Goal: Navigation & Orientation: Understand site structure

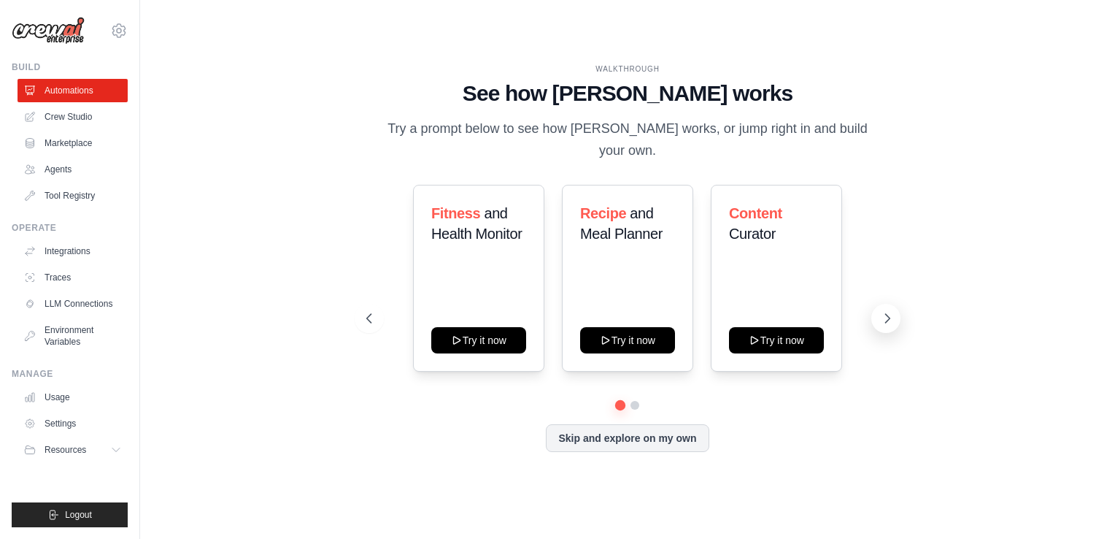
click at [879, 307] on button at bounding box center [885, 318] width 29 height 29
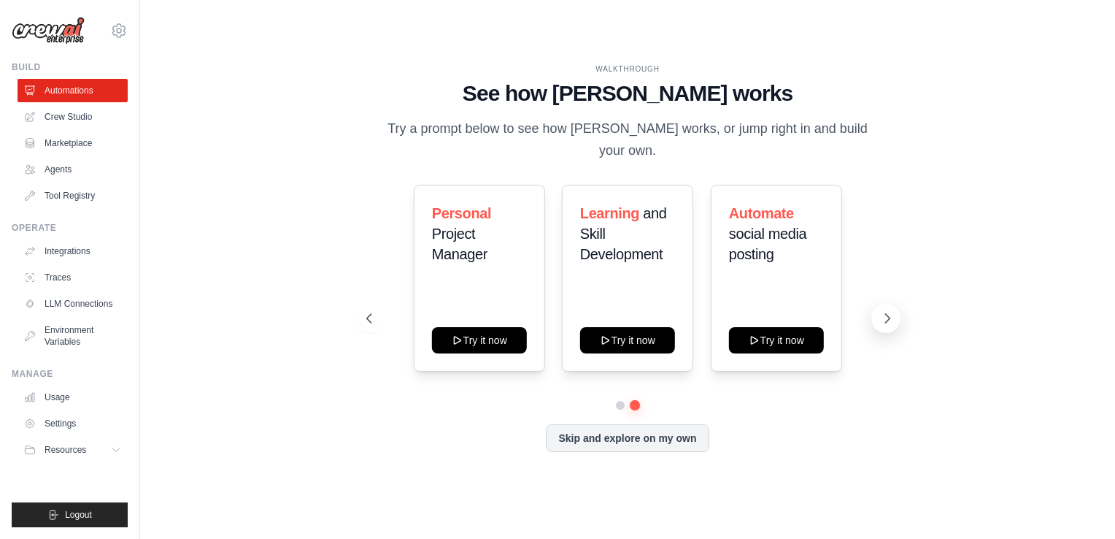
click at [879, 307] on button at bounding box center [885, 318] width 29 height 29
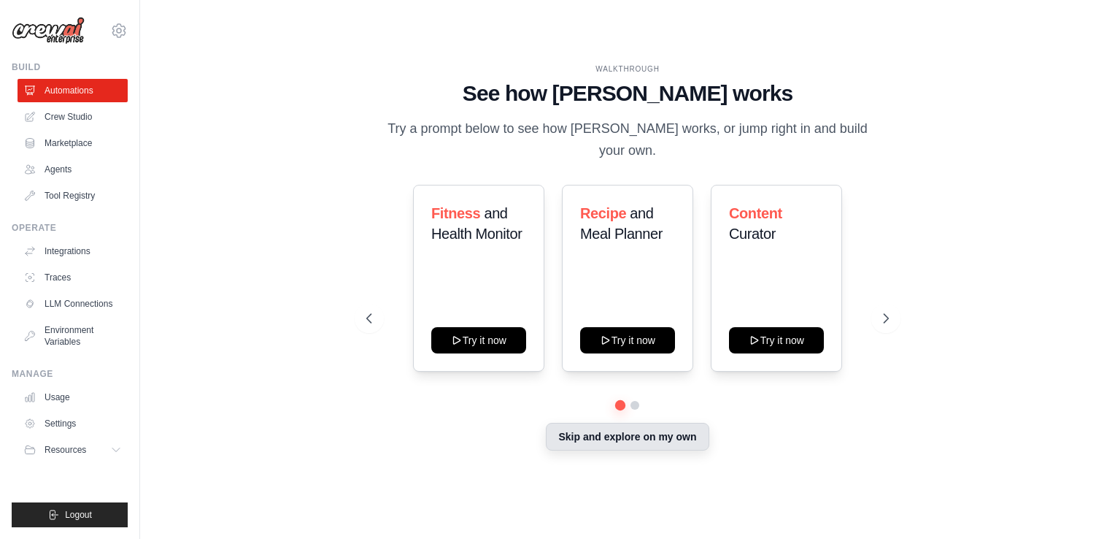
click at [651, 428] on button "Skip and explore on my own" at bounding box center [627, 436] width 163 height 28
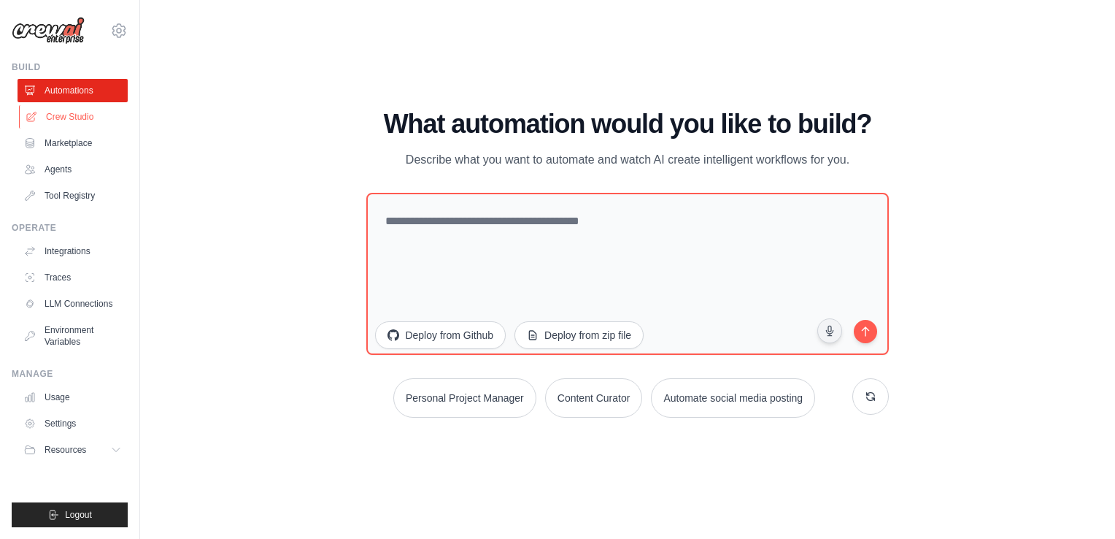
click at [95, 116] on link "Crew Studio" at bounding box center [74, 116] width 110 height 23
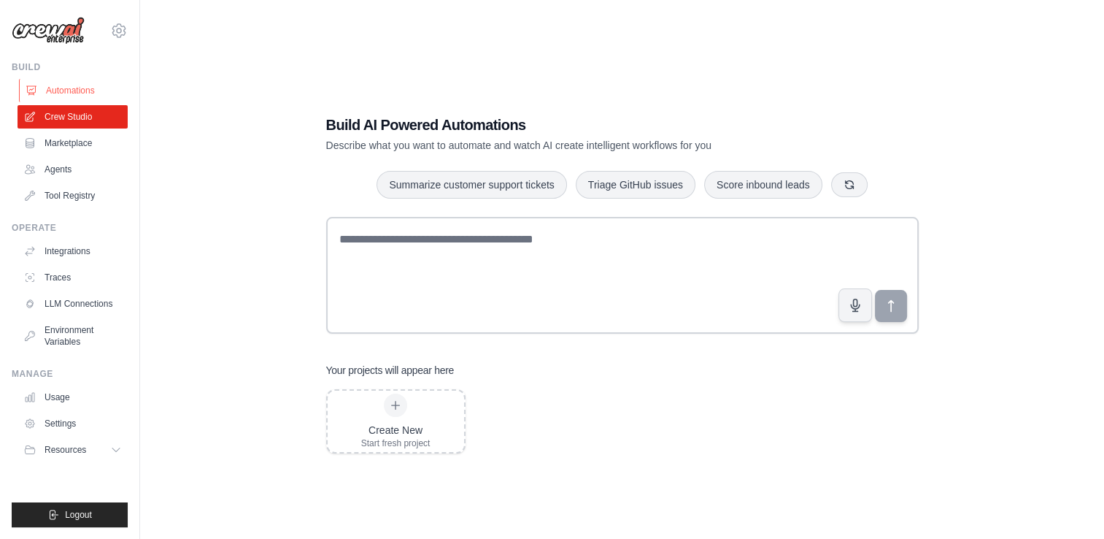
click at [102, 89] on link "Automations" at bounding box center [74, 90] width 110 height 23
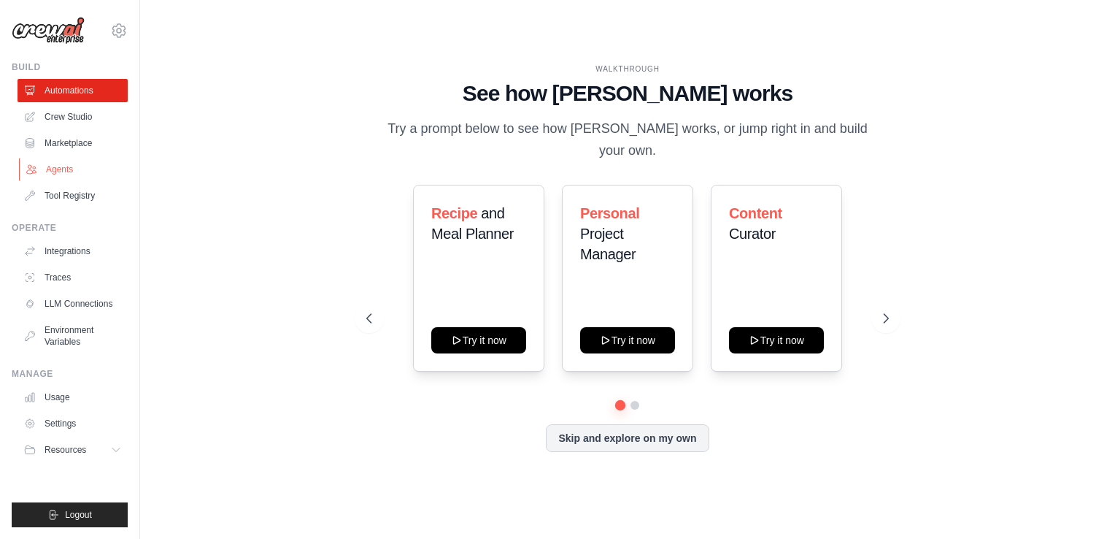
click at [85, 161] on link "Agents" at bounding box center [74, 169] width 110 height 23
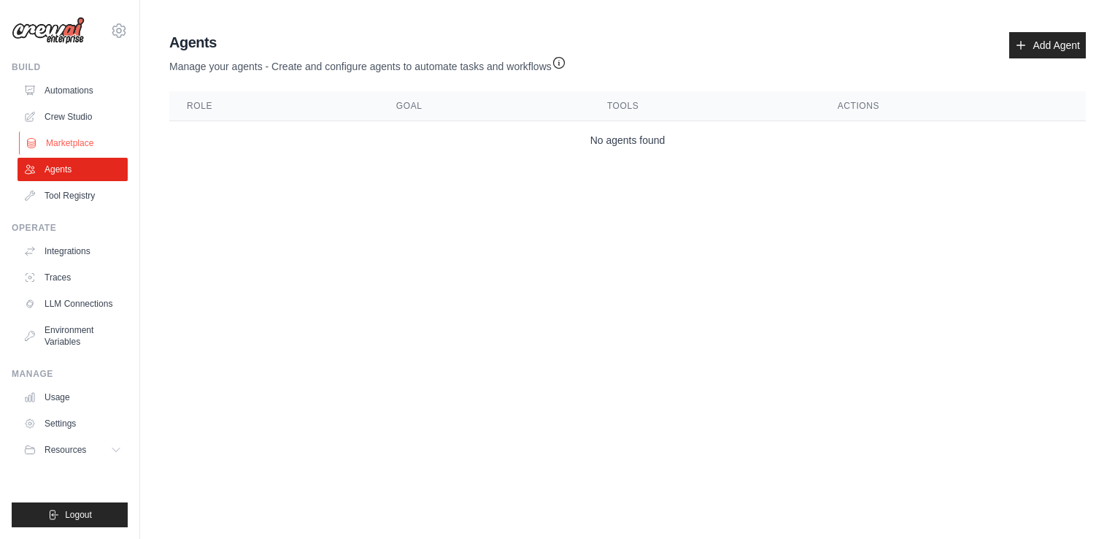
click at [95, 142] on link "Marketplace" at bounding box center [74, 142] width 110 height 23
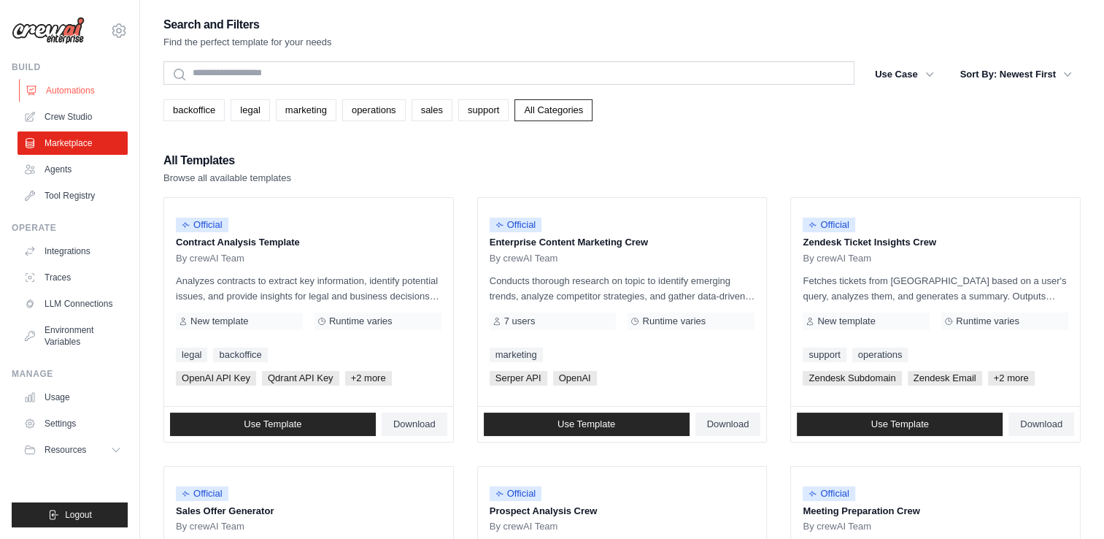
click at [114, 90] on link "Automations" at bounding box center [74, 90] width 110 height 23
